Goal: Information Seeking & Learning: Learn about a topic

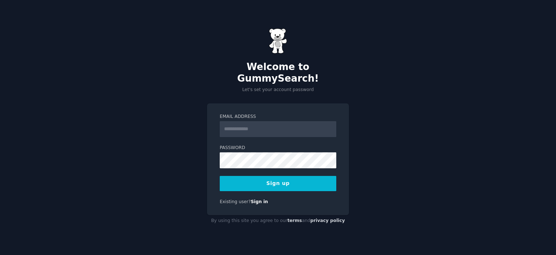
drag, startPoint x: 0, startPoint y: 0, endPoint x: 282, endPoint y: 123, distance: 307.8
click at [282, 123] on input "Email Address" at bounding box center [278, 129] width 117 height 16
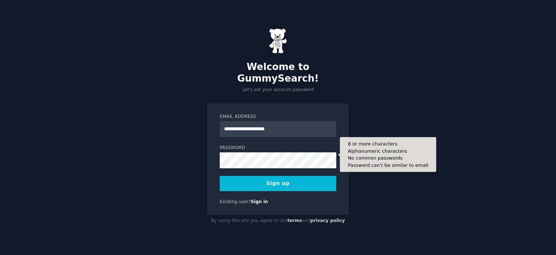
type input "**********"
click at [220, 176] on button "Sign up" at bounding box center [278, 183] width 117 height 15
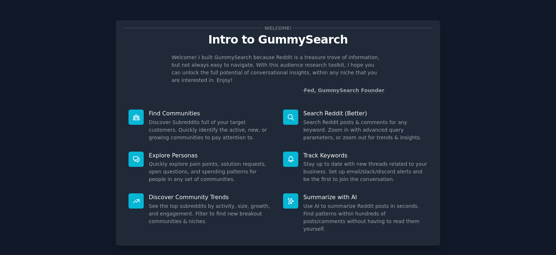
scroll to position [29, 0]
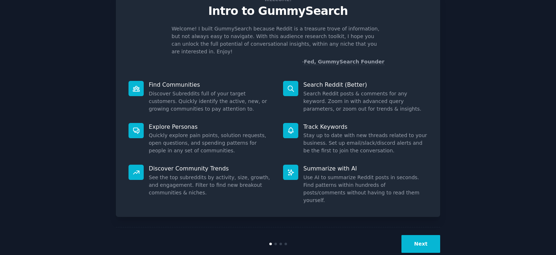
click at [421, 235] on button "Next" at bounding box center [421, 244] width 39 height 18
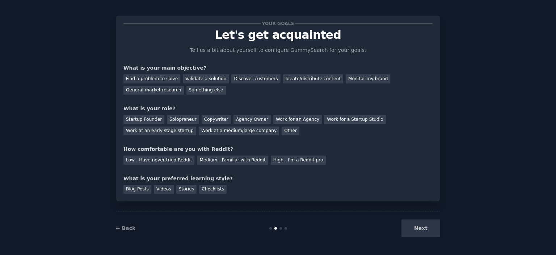
scroll to position [4, 0]
click at [168, 78] on div "Find a problem to solve" at bounding box center [152, 79] width 57 height 9
click at [146, 120] on div "Startup Founder" at bounding box center [144, 119] width 41 height 9
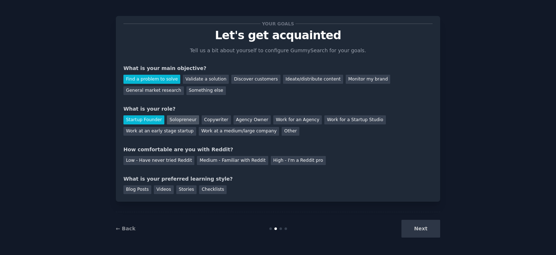
click at [189, 118] on div "Solopreneur" at bounding box center [183, 119] width 32 height 9
click at [206, 117] on div "Copywriter" at bounding box center [216, 119] width 29 height 9
click at [148, 115] on div "Startup Founder" at bounding box center [144, 119] width 41 height 9
click at [224, 160] on div "Medium - Familiar with Reddit" at bounding box center [232, 160] width 71 height 9
click at [183, 188] on div "Stories" at bounding box center [186, 189] width 20 height 9
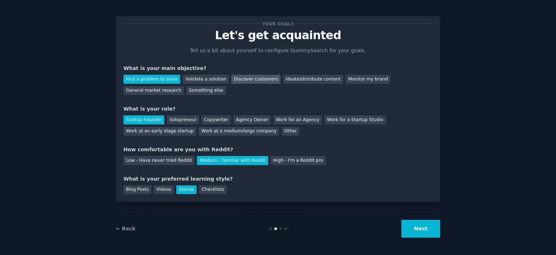
click at [259, 76] on div "Discover customers" at bounding box center [256, 79] width 49 height 9
click at [147, 75] on div "Find a problem to solve" at bounding box center [152, 79] width 57 height 9
click at [184, 86] on div "General market research" at bounding box center [154, 90] width 61 height 9
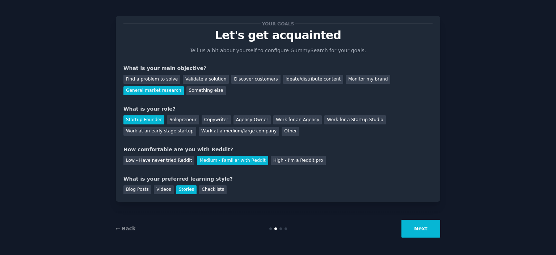
click at [415, 229] on button "Next" at bounding box center [421, 229] width 39 height 18
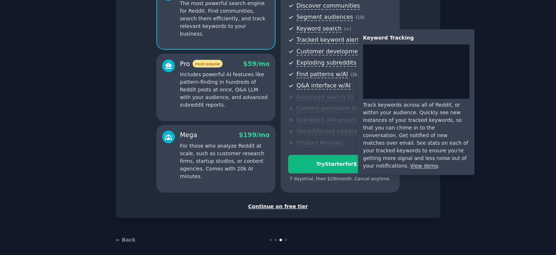
scroll to position [88, 0]
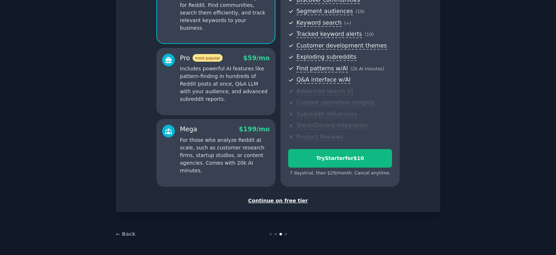
click at [284, 199] on div "Continue on free tier" at bounding box center [278, 201] width 309 height 8
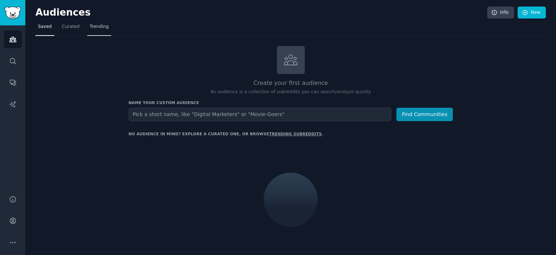
click at [99, 33] on link "Trending" at bounding box center [99, 28] width 24 height 15
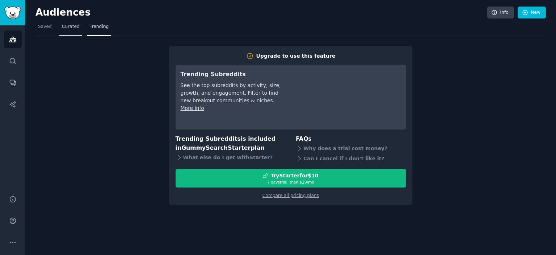
click at [62, 24] on span "Curated" at bounding box center [71, 27] width 18 height 7
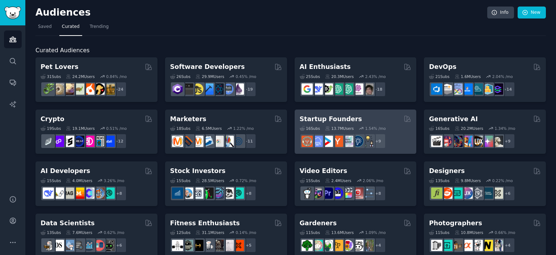
click at [322, 118] on h2 "Startup Founders" at bounding box center [331, 118] width 62 height 9
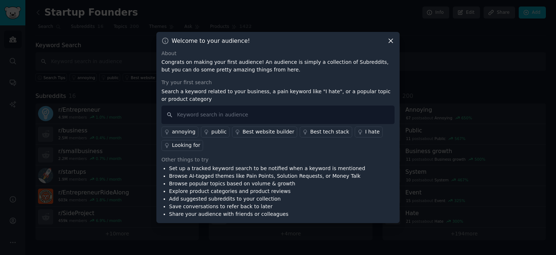
click at [388, 43] on icon at bounding box center [391, 41] width 8 height 8
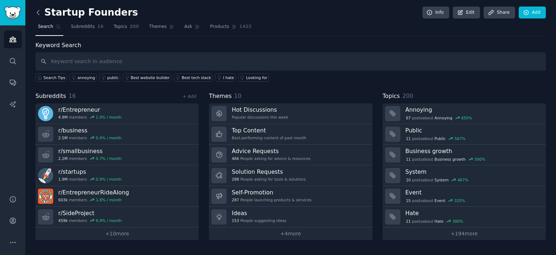
click at [41, 14] on icon at bounding box center [38, 13] width 8 height 8
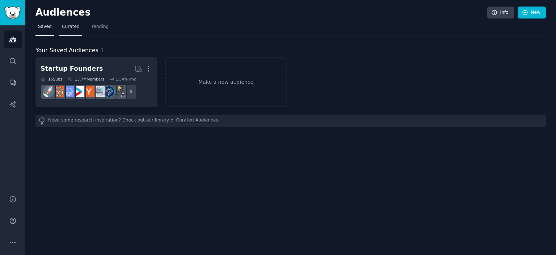
click at [68, 30] on link "Curated" at bounding box center [70, 28] width 23 height 15
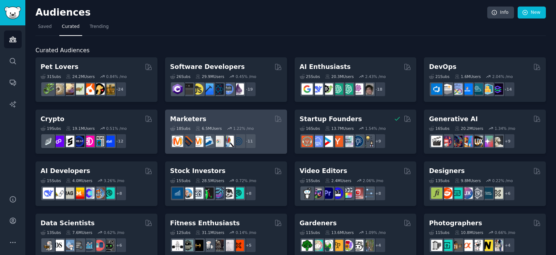
click at [271, 119] on div "Marketers" at bounding box center [226, 118] width 112 height 9
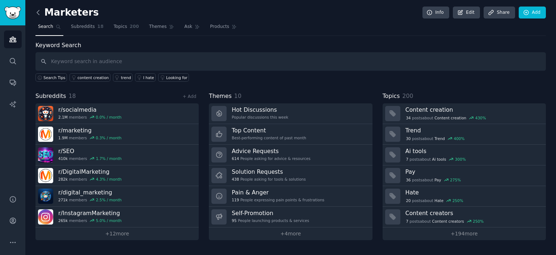
click at [38, 13] on icon at bounding box center [38, 13] width 8 height 8
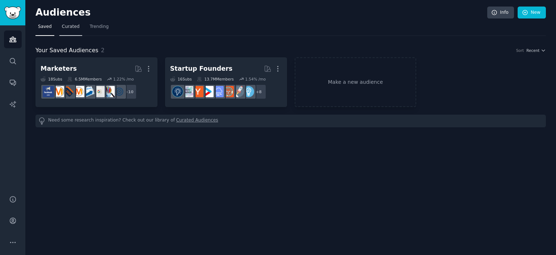
click at [71, 28] on span "Curated" at bounding box center [71, 27] width 18 height 7
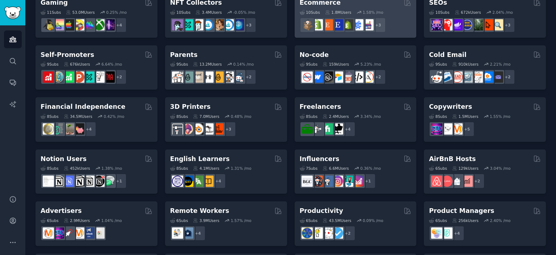
scroll to position [290, 0]
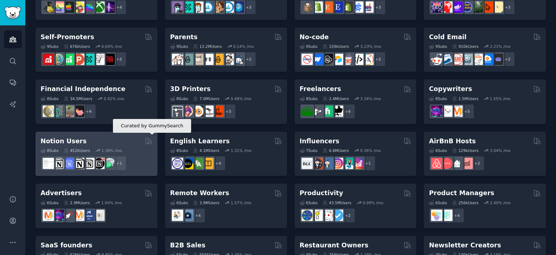
click at [149, 142] on icon at bounding box center [149, 141] width 8 height 8
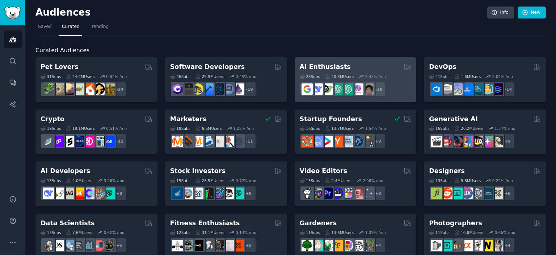
click at [381, 66] on div "AI Enthusiasts" at bounding box center [356, 66] width 112 height 9
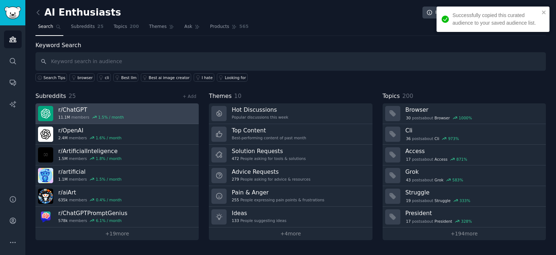
click at [130, 117] on link "r/ ChatGPT 11.1M members 1.5 % / month" at bounding box center [117, 113] width 163 height 21
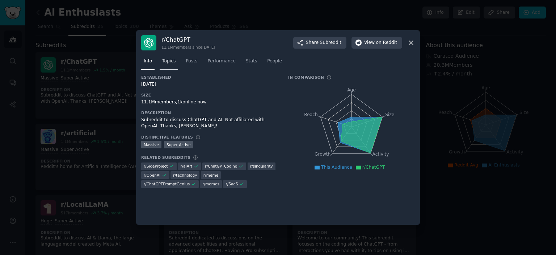
click at [171, 62] on span "Topics" at bounding box center [168, 61] width 13 height 7
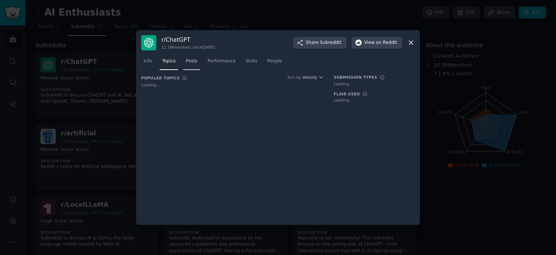
click at [195, 59] on span "Posts" at bounding box center [192, 61] width 12 height 7
click at [220, 59] on span "Performance" at bounding box center [222, 61] width 28 height 7
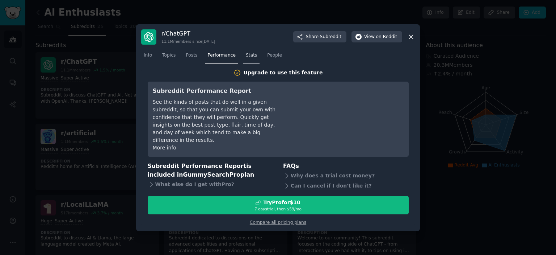
click at [249, 57] on span "Stats" at bounding box center [251, 55] width 11 height 7
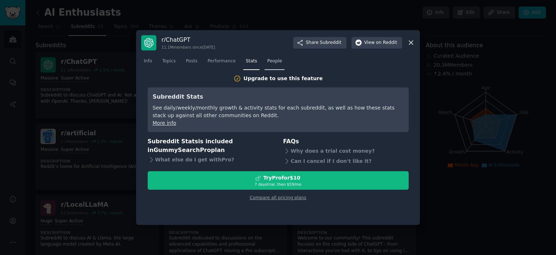
click at [272, 58] on link "People" at bounding box center [275, 62] width 20 height 15
click at [188, 59] on span "Posts" at bounding box center [192, 61] width 12 height 7
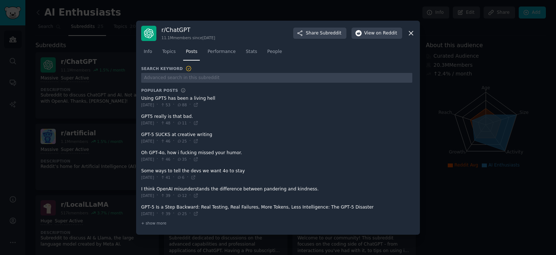
click at [183, 114] on span at bounding box center [276, 120] width 271 height 18
click at [154, 123] on span "Tue 8/12/2025" at bounding box center [147, 122] width 13 height 5
click at [180, 98] on span at bounding box center [276, 102] width 271 height 18
click at [157, 96] on span at bounding box center [276, 102] width 271 height 18
click at [172, 89] on dt "Popular Posts" at bounding box center [276, 90] width 271 height 5
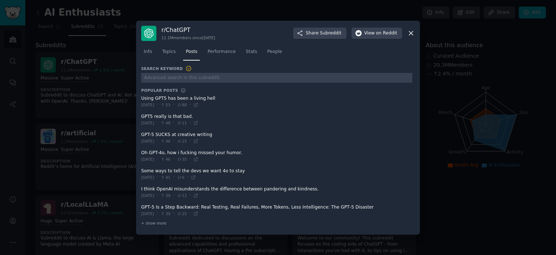
click at [174, 89] on dt "Popular Posts" at bounding box center [276, 90] width 271 height 5
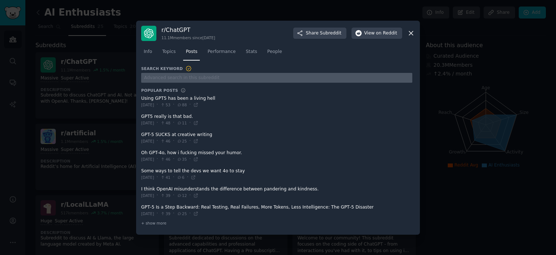
click at [187, 78] on input "text" at bounding box center [276, 78] width 271 height 10
click at [182, 74] on input "text" at bounding box center [276, 78] width 271 height 10
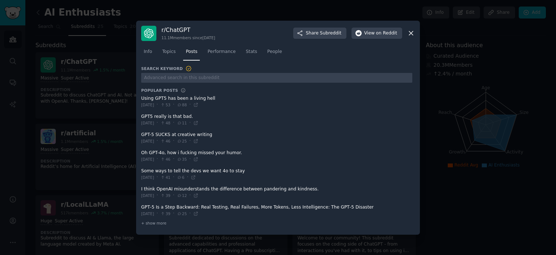
click at [199, 98] on span at bounding box center [276, 102] width 271 height 18
click at [412, 35] on icon at bounding box center [412, 33] width 8 height 8
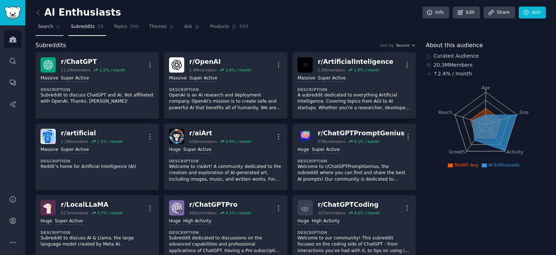
click at [54, 24] on link "Search" at bounding box center [50, 28] width 28 height 15
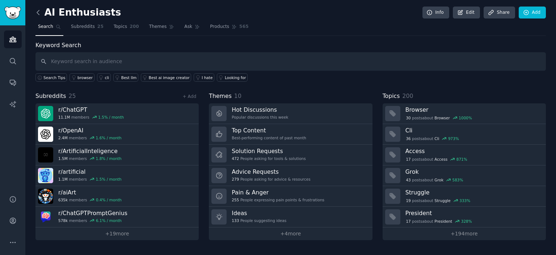
click at [40, 14] on icon at bounding box center [38, 13] width 8 height 8
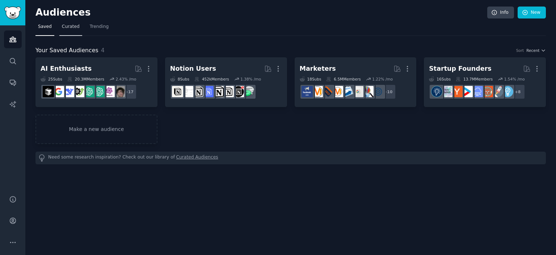
click at [76, 27] on link "Curated" at bounding box center [70, 28] width 23 height 15
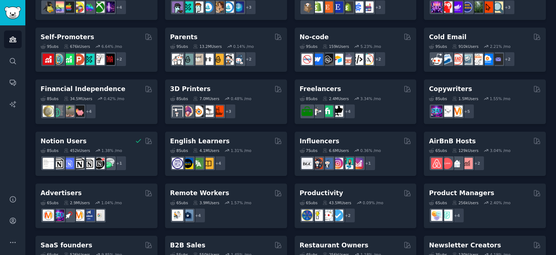
scroll to position [325, 0]
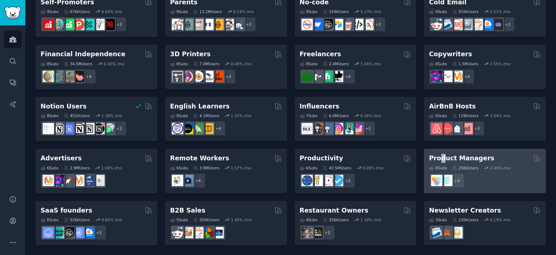
drag, startPoint x: 429, startPoint y: 156, endPoint x: 440, endPoint y: 158, distance: 11.1
click at [440, 158] on h2 "Product Managers" at bounding box center [461, 158] width 65 height 9
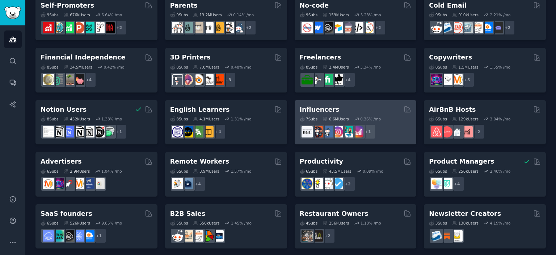
scroll to position [325, 0]
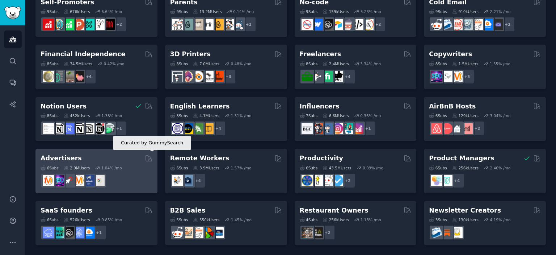
click at [150, 158] on icon at bounding box center [149, 158] width 8 height 8
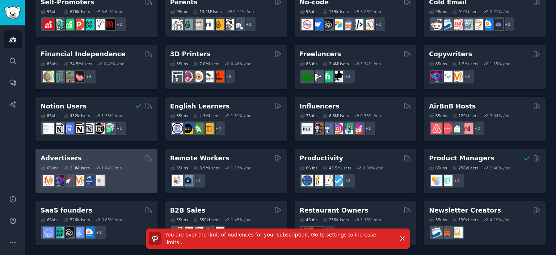
click at [122, 173] on div at bounding box center [97, 180] width 112 height 15
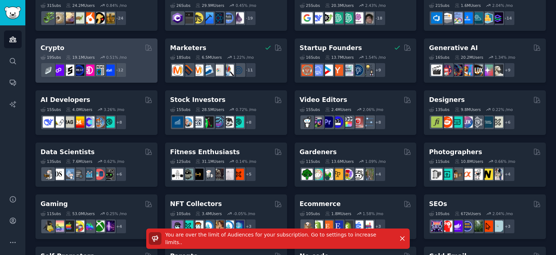
scroll to position [0, 0]
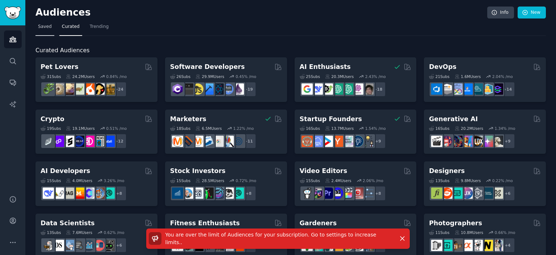
click at [45, 25] on span "Saved" at bounding box center [45, 27] width 14 height 7
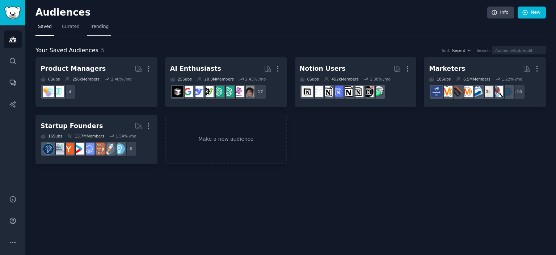
click at [98, 30] on link "Trending" at bounding box center [99, 28] width 24 height 15
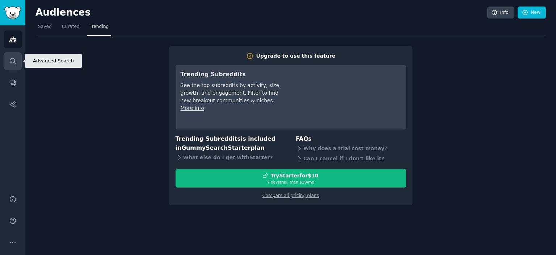
click at [19, 56] on link "Search" at bounding box center [13, 61] width 18 height 18
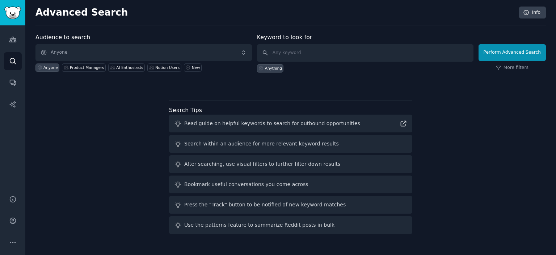
click at [307, 122] on div "Read guide on helpful keywords to search for outbound opportunities" at bounding box center [272, 124] width 176 height 8
click at [10, 80] on icon "Sidebar" at bounding box center [13, 83] width 8 height 8
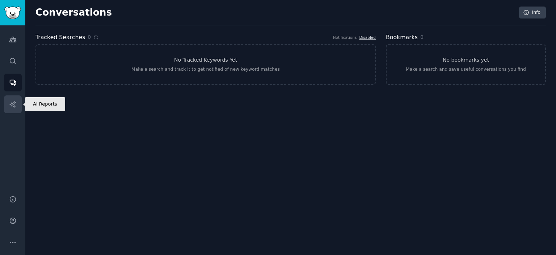
click at [14, 103] on icon "Sidebar" at bounding box center [12, 104] width 6 height 6
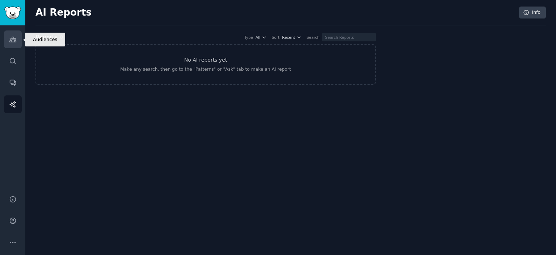
click at [19, 36] on link "Audiences" at bounding box center [13, 39] width 18 height 18
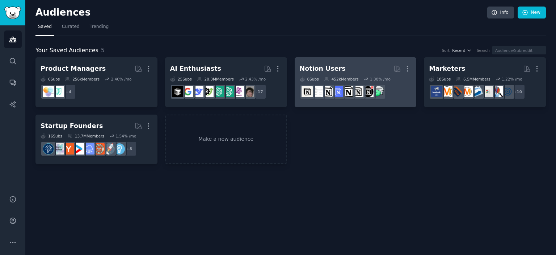
click at [332, 64] on div "Notion Users" at bounding box center [323, 68] width 46 height 9
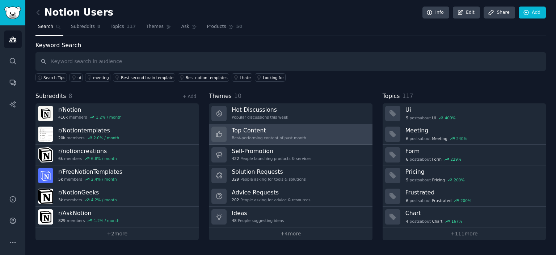
click at [288, 129] on h3 "Top Content" at bounding box center [269, 130] width 75 height 8
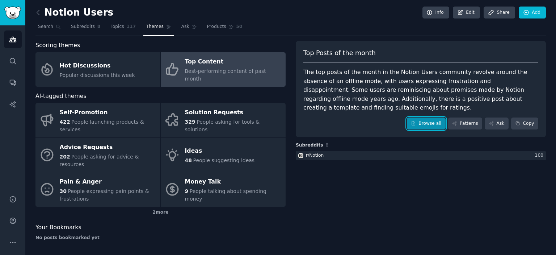
click at [426, 117] on link "Browse all" at bounding box center [426, 123] width 39 height 12
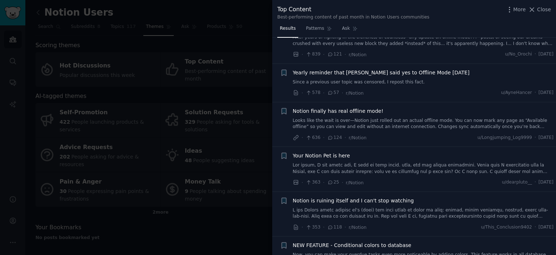
scroll to position [72, 0]
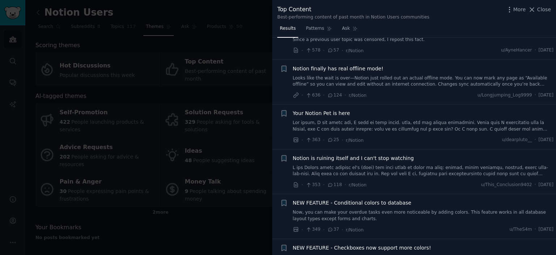
click at [204, 211] on div at bounding box center [278, 127] width 556 height 255
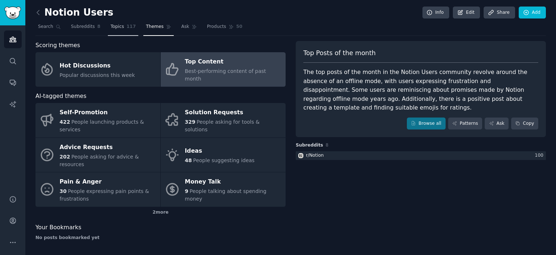
click at [120, 22] on link "Topics 117" at bounding box center [123, 28] width 30 height 15
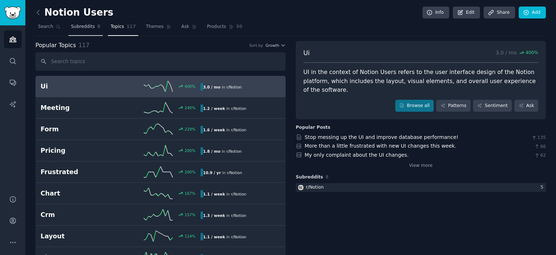
click at [78, 27] on span "Subreddits" at bounding box center [83, 27] width 24 height 7
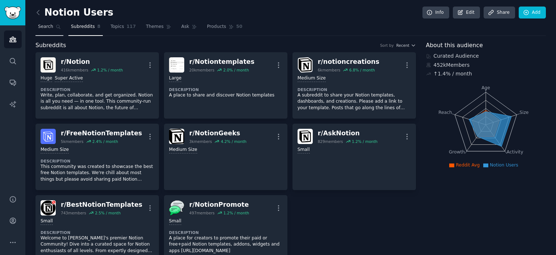
click at [49, 28] on span "Search" at bounding box center [45, 27] width 15 height 7
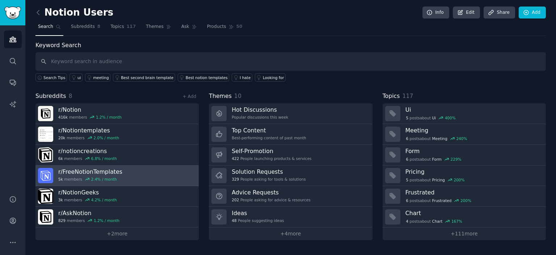
click at [120, 175] on link "r/ FreeNotionTemplates 5k members 2.4 % / month" at bounding box center [117, 175] width 163 height 21
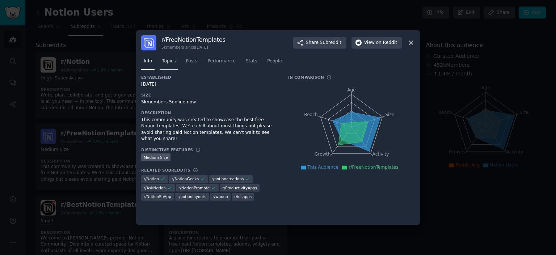
click at [168, 60] on span "Topics" at bounding box center [168, 61] width 13 height 7
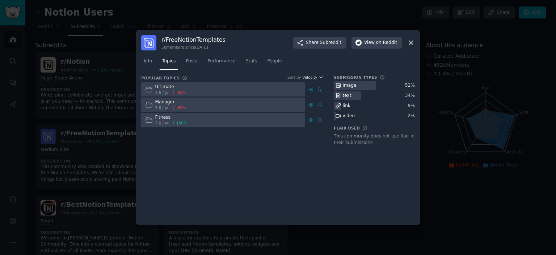
click at [184, 88] on div "Ultimate 3.6 / yr -86 %" at bounding box center [165, 89] width 49 height 14
click at [188, 63] on span "Posts" at bounding box center [192, 61] width 12 height 7
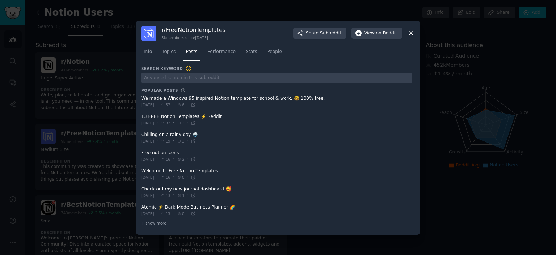
click at [299, 99] on span at bounding box center [276, 102] width 271 height 18
click at [295, 97] on span at bounding box center [276, 102] width 271 height 18
click at [409, 36] on icon at bounding box center [412, 33] width 8 height 8
